Goal: Information Seeking & Learning: Learn about a topic

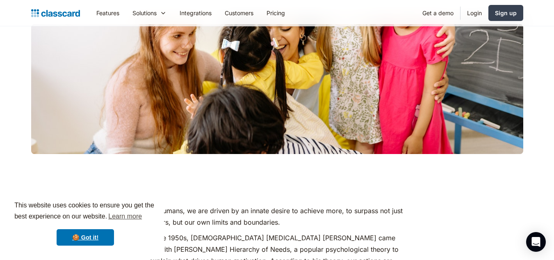
scroll to position [215, 0]
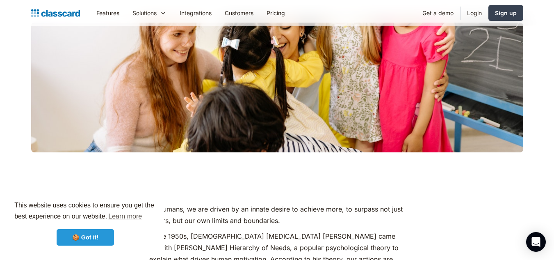
click at [91, 239] on link "🍪 Got it!" at bounding box center [85, 237] width 57 height 16
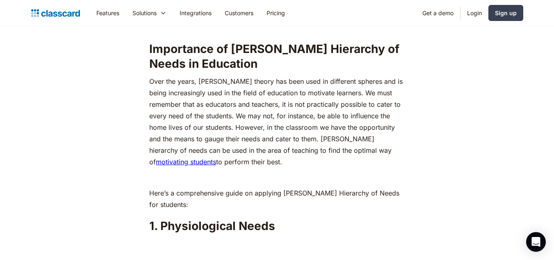
scroll to position [797, 0]
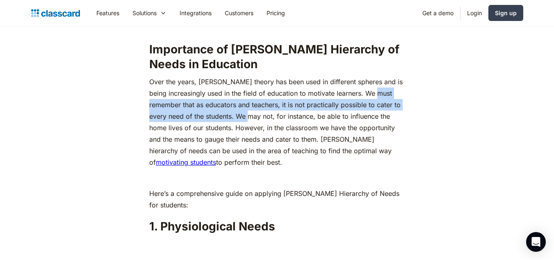
drag, startPoint x: 373, startPoint y: 75, endPoint x: 236, endPoint y: 103, distance: 139.8
click at [236, 103] on p "Over the years, [PERSON_NAME] theory has been used in different spheres and is …" at bounding box center [277, 122] width 256 height 92
drag, startPoint x: 236, startPoint y: 114, endPoint x: 321, endPoint y: 144, distance: 89.9
click at [321, 144] on p "Over the years, [PERSON_NAME] theory has been used in different spheres and is …" at bounding box center [277, 122] width 256 height 92
copy p "However, in the classroom we have the opportunity and the means to gauge their …"
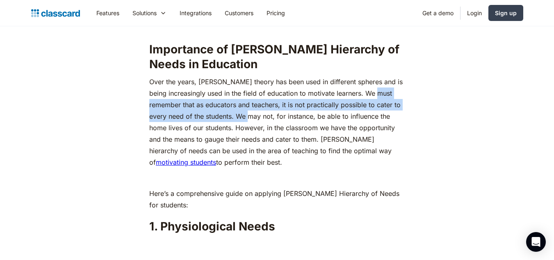
click at [294, 115] on p "Over the years, [PERSON_NAME] theory has been used in different spheres and is …" at bounding box center [277, 122] width 256 height 92
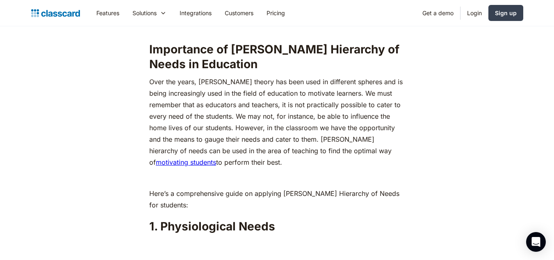
drag, startPoint x: 265, startPoint y: 112, endPoint x: 272, endPoint y: 146, distance: 34.4
click at [272, 146] on p "Over the years, [PERSON_NAME] theory has been used in different spheres and is …" at bounding box center [277, 122] width 256 height 92
copy p "in the classroom we have the opportunity and the means to gauge their needs and…"
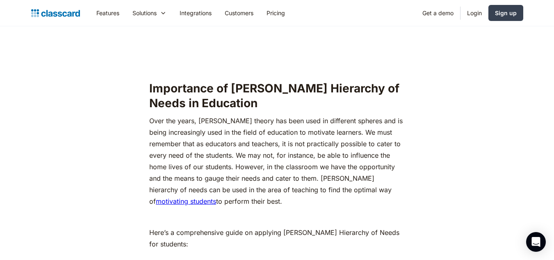
scroll to position [758, 0]
